Goal: Transaction & Acquisition: Purchase product/service

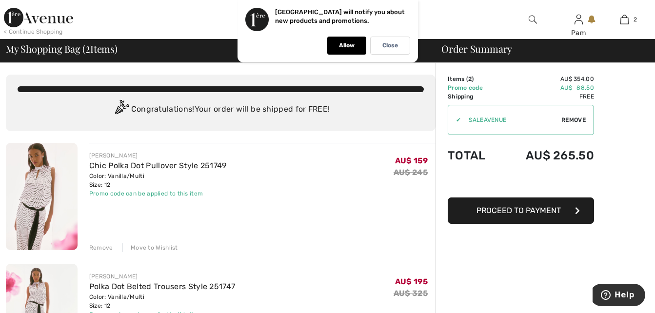
click at [97, 248] on div "Remove" at bounding box center [101, 247] width 24 height 9
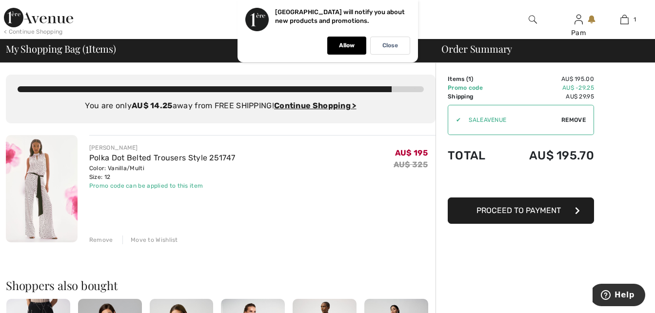
click at [100, 238] on div "Remove" at bounding box center [101, 240] width 24 height 9
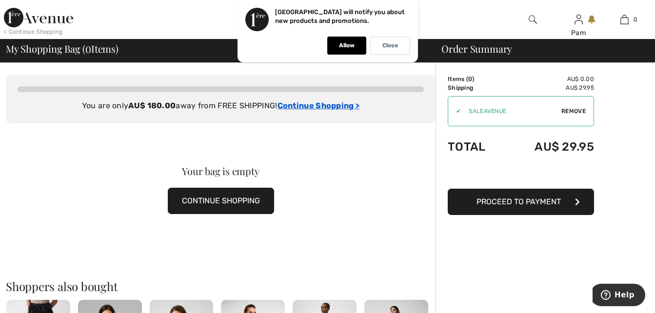
click at [326, 106] on ins "Continue Shopping >" at bounding box center [318, 105] width 82 height 9
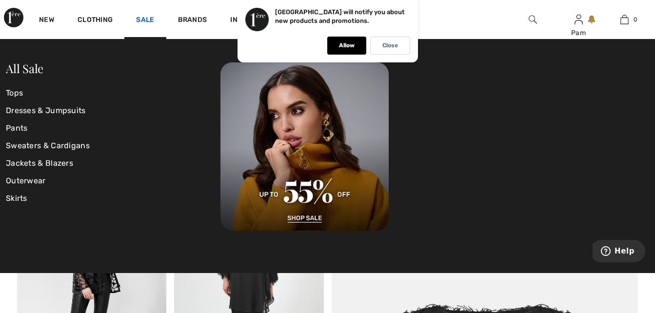
click at [148, 20] on link "Sale" at bounding box center [145, 21] width 18 height 10
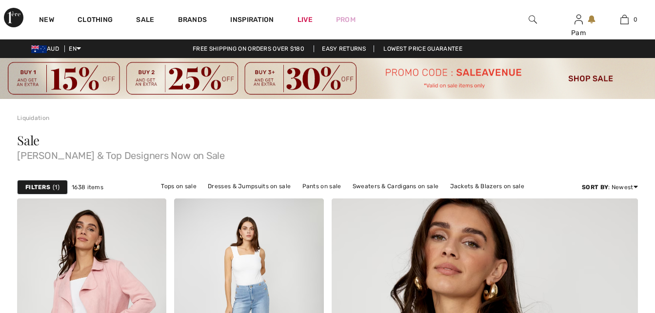
click at [38, 187] on strong "Filters" at bounding box center [37, 187] width 25 height 9
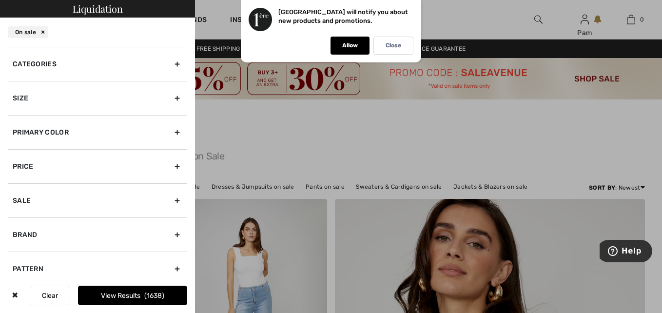
click at [44, 60] on div "Categories" at bounding box center [97, 64] width 179 height 34
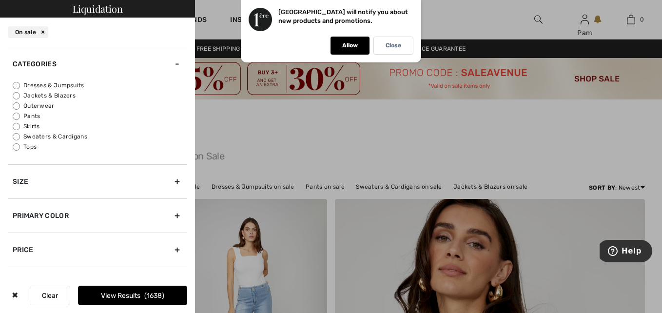
click at [16, 85] on input "Dresses & Jumpsuits" at bounding box center [16, 85] width 7 height 7
radio input "true"
click at [21, 184] on div "Size" at bounding box center [97, 181] width 179 height 34
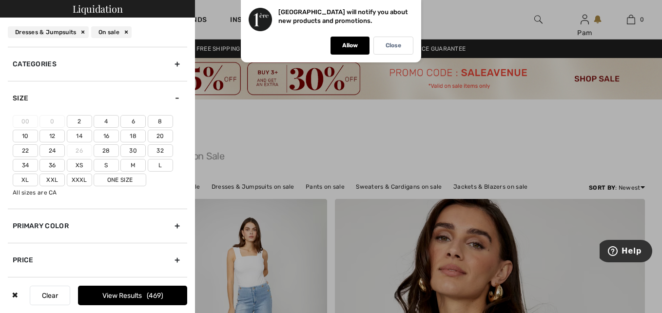
click at [55, 135] on label "12" at bounding box center [51, 136] width 25 height 13
click at [0, 0] on input"] "12" at bounding box center [0, 0] width 0 height 0
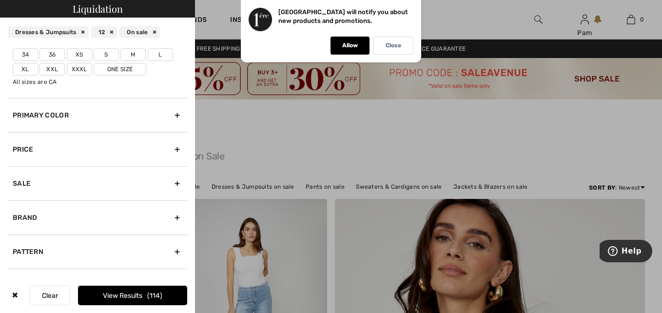
scroll to position [162, 0]
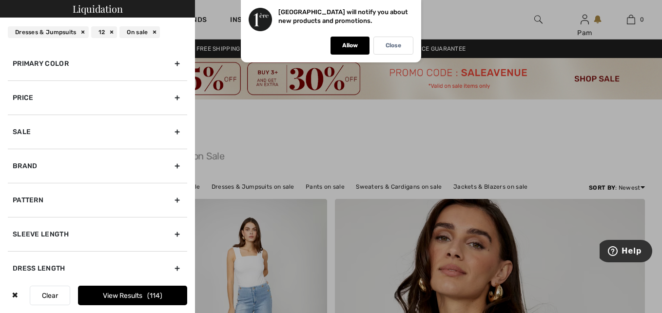
click at [23, 166] on div "Brand" at bounding box center [97, 166] width 179 height 34
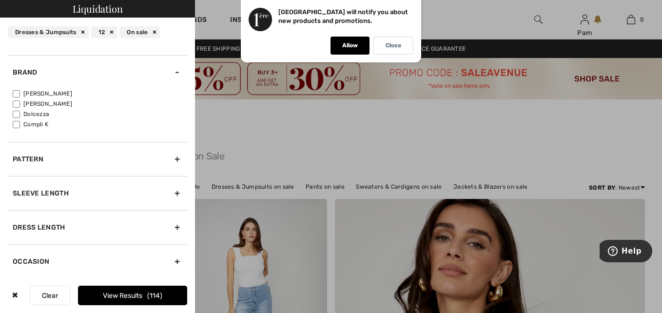
scroll to position [69, 0]
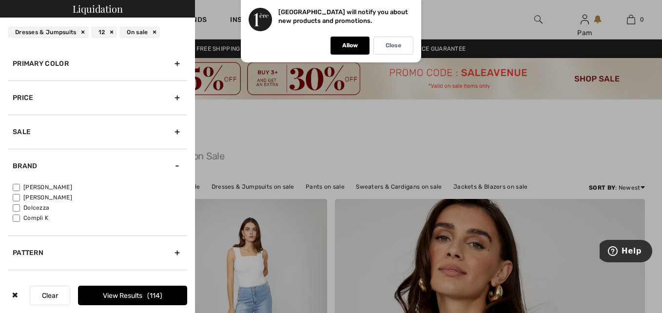
click at [17, 186] on input"] "[PERSON_NAME]" at bounding box center [16, 187] width 7 height 7
checkbox input"] "true"
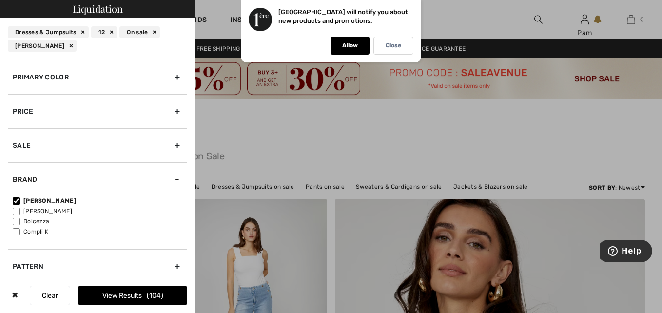
click at [140, 297] on button "View Results 104" at bounding box center [132, 296] width 109 height 20
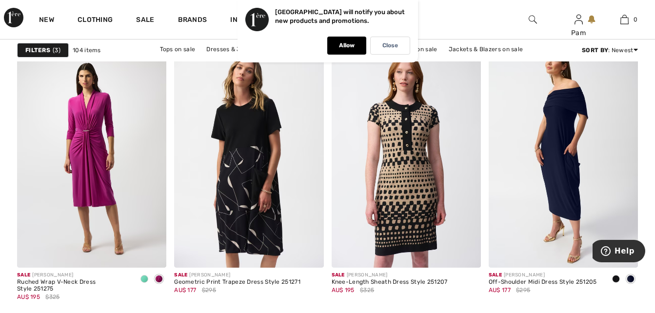
scroll to position [4167, 0]
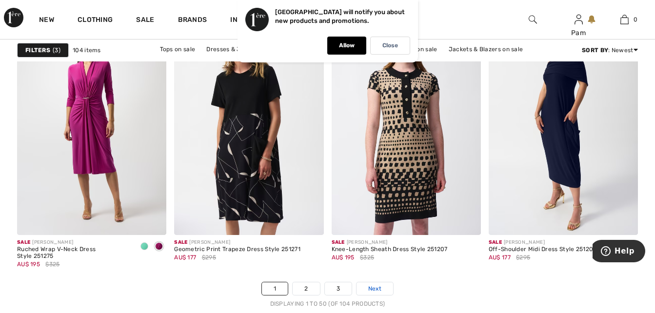
click at [373, 288] on span "Next" at bounding box center [374, 288] width 13 height 9
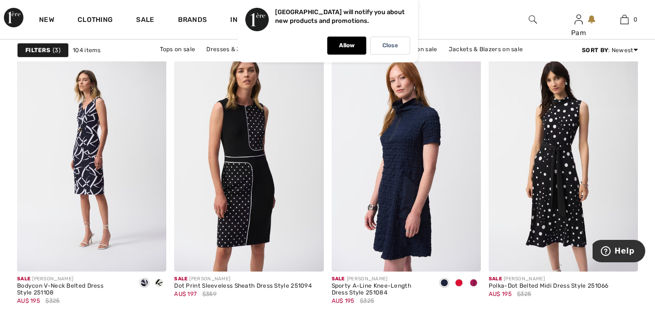
scroll to position [1943, 0]
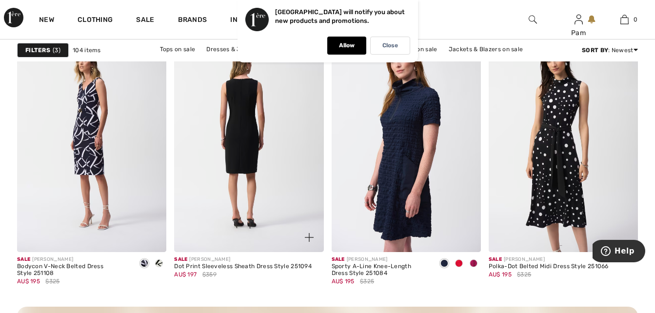
click at [241, 182] on img at bounding box center [248, 140] width 149 height 224
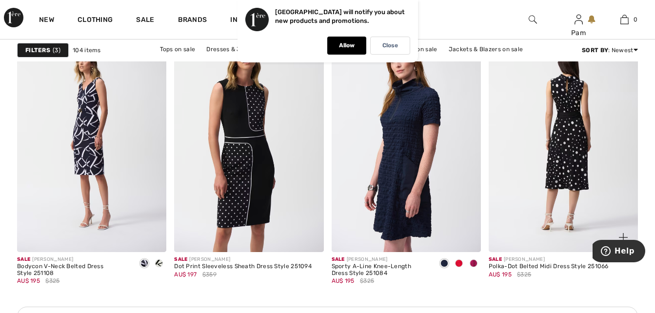
click at [559, 156] on img at bounding box center [563, 140] width 149 height 224
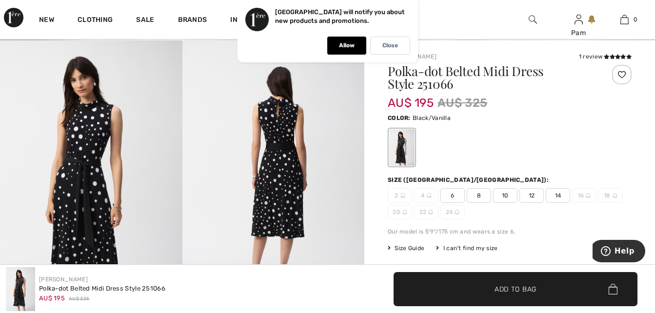
scroll to position [33, 0]
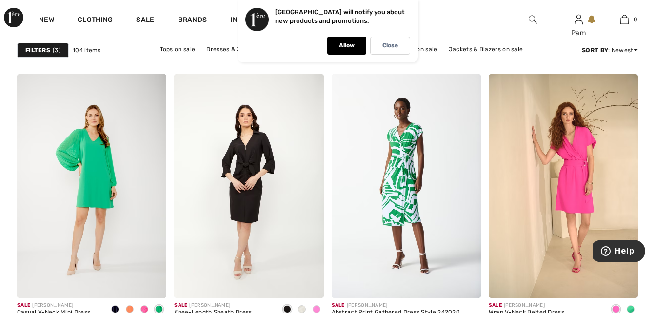
scroll to position [3841, 0]
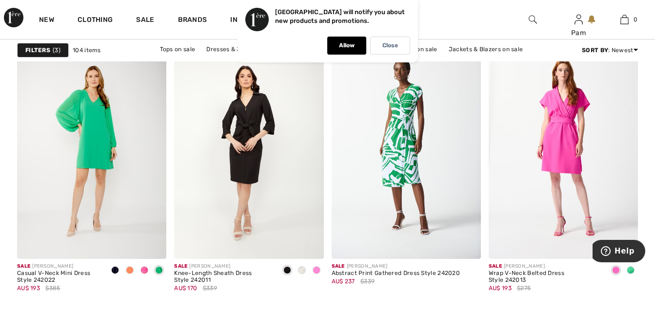
click at [567, 136] on img at bounding box center [563, 147] width 149 height 224
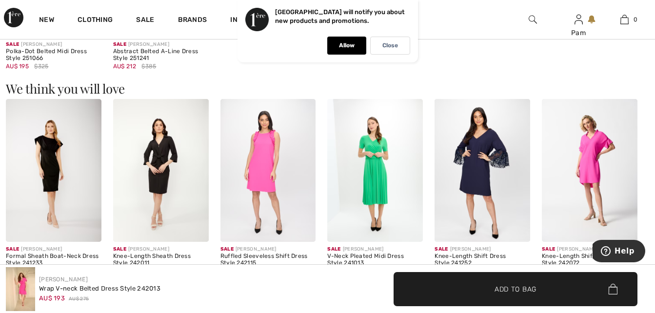
scroll to position [904, 0]
